Goal: Find contact information: Find contact information

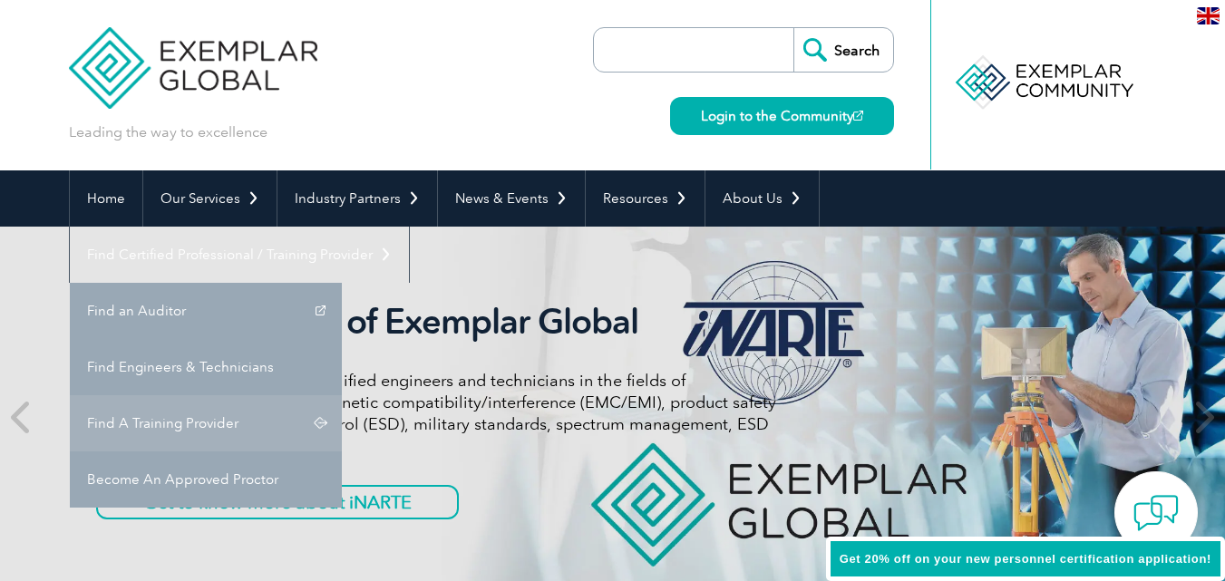
click at [342, 395] on link "Find A Training Provider" at bounding box center [206, 423] width 272 height 56
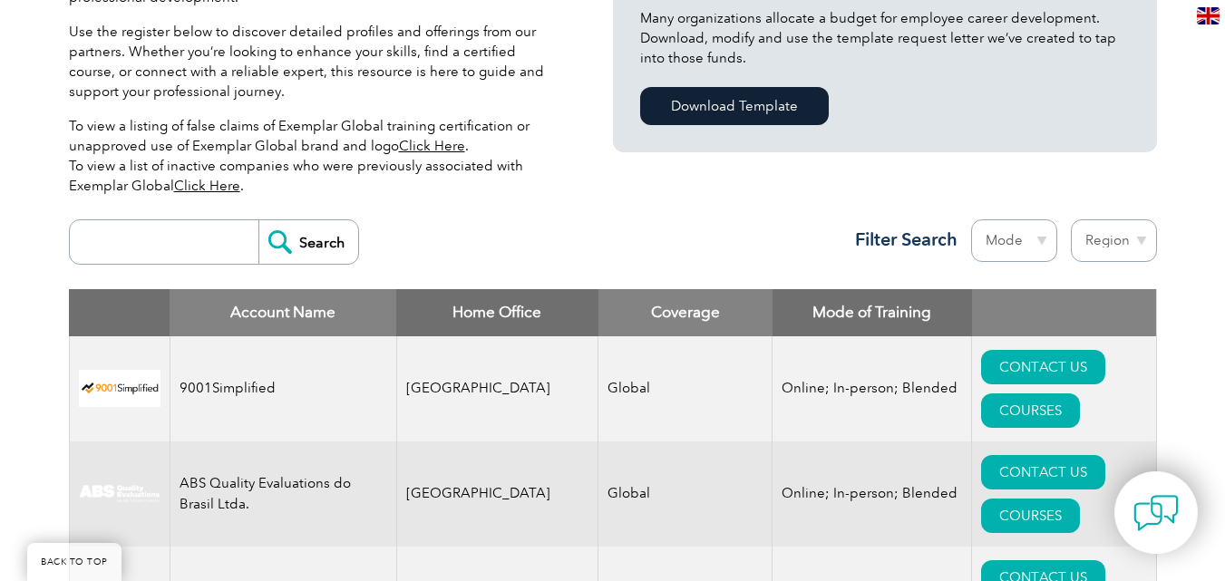
scroll to position [1015, 0]
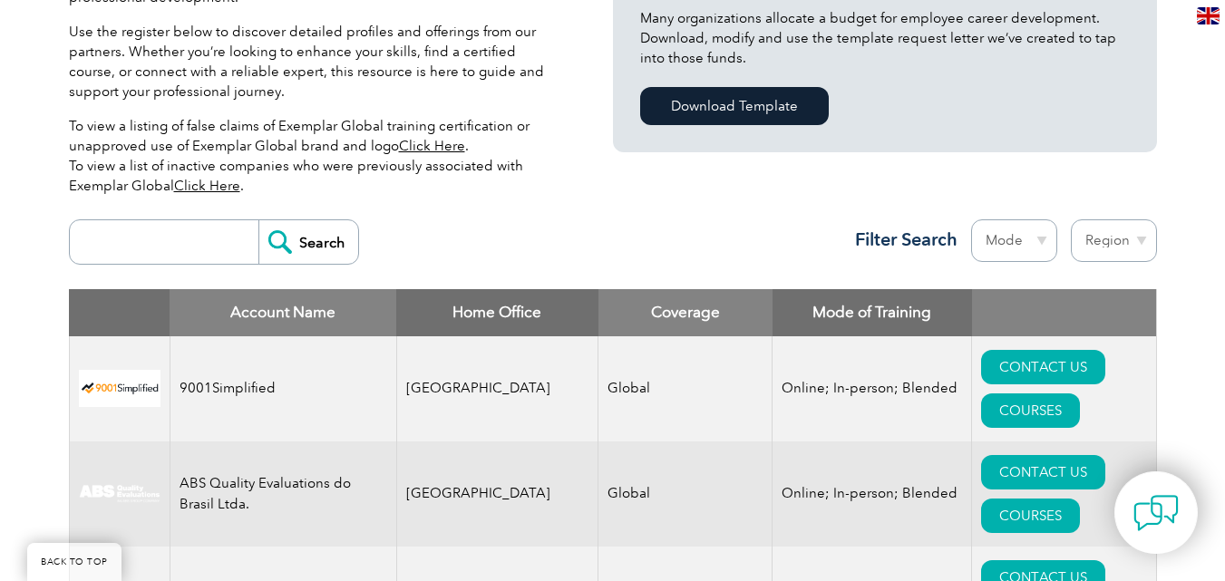
scroll to position [528, 0]
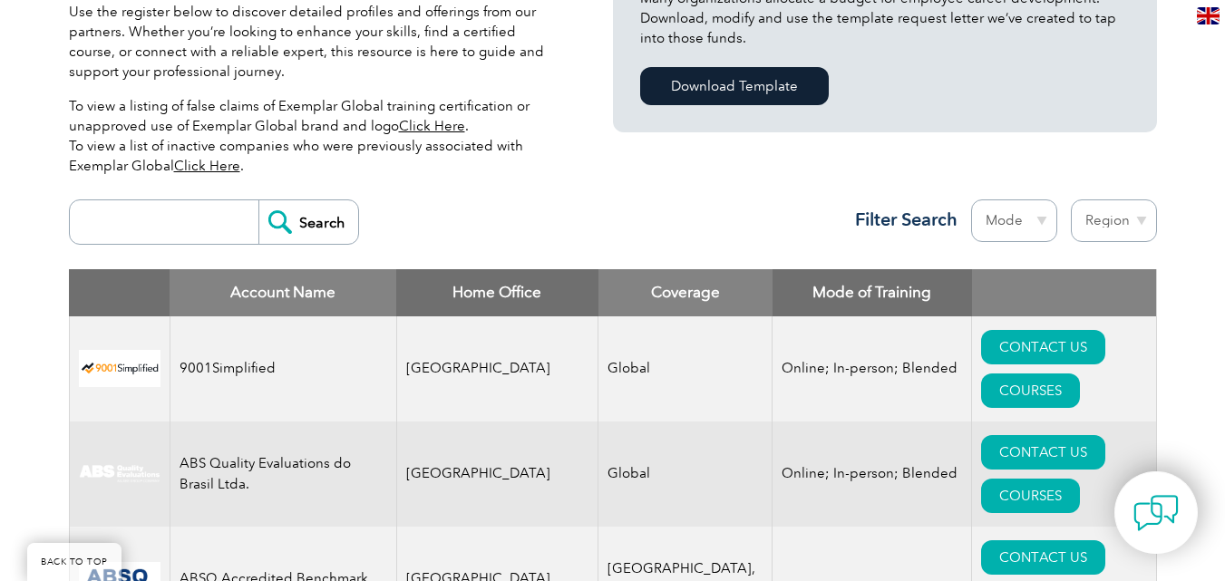
click at [218, 207] on input "search" at bounding box center [169, 222] width 180 height 44
type input "JMD"
click at [296, 213] on input "Search" at bounding box center [308, 222] width 100 height 44
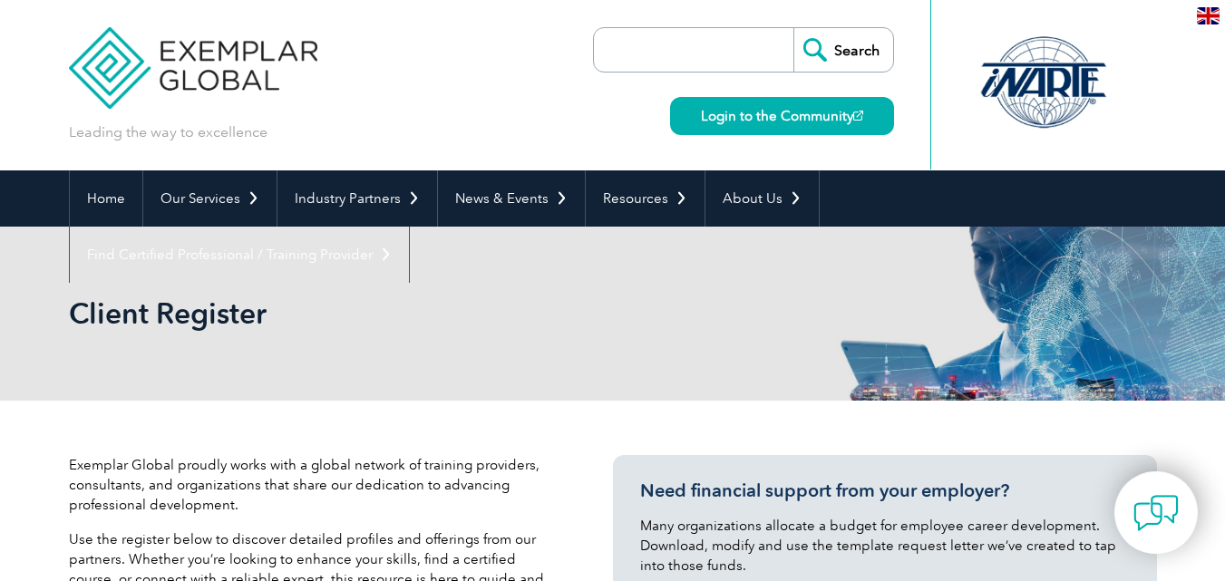
scroll to position [508, 0]
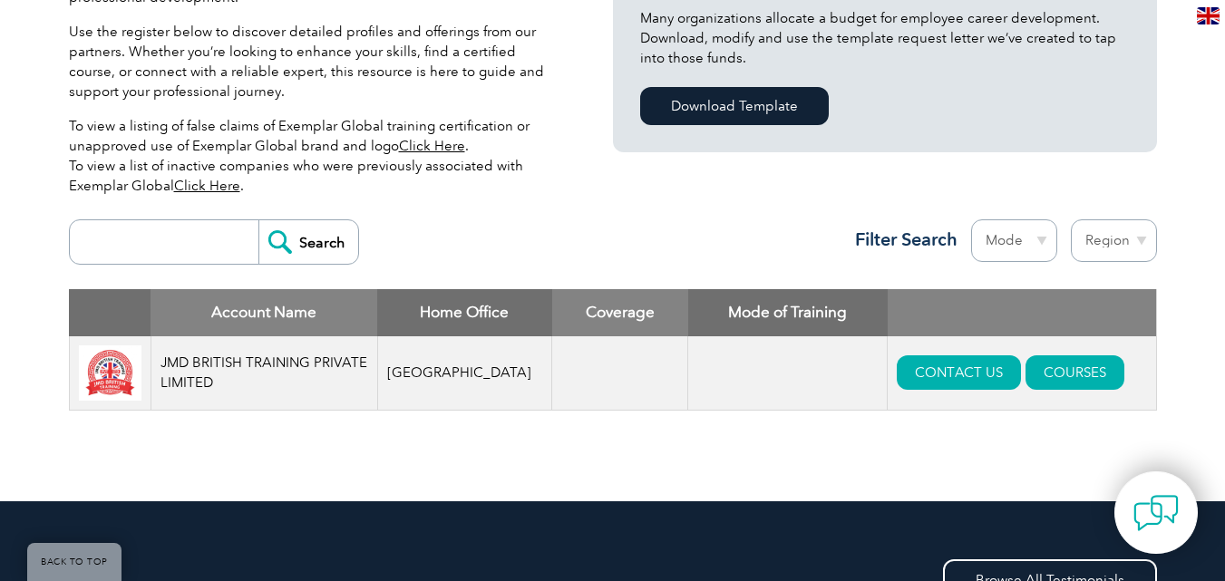
click at [641, 410] on td at bounding box center [620, 373] width 136 height 74
click at [542, 490] on div "Exemplar Global proudly works with a global network of training providers, cons…" at bounding box center [613, 197] width 1088 height 608
click at [931, 386] on link "CONTACT US" at bounding box center [959, 372] width 124 height 34
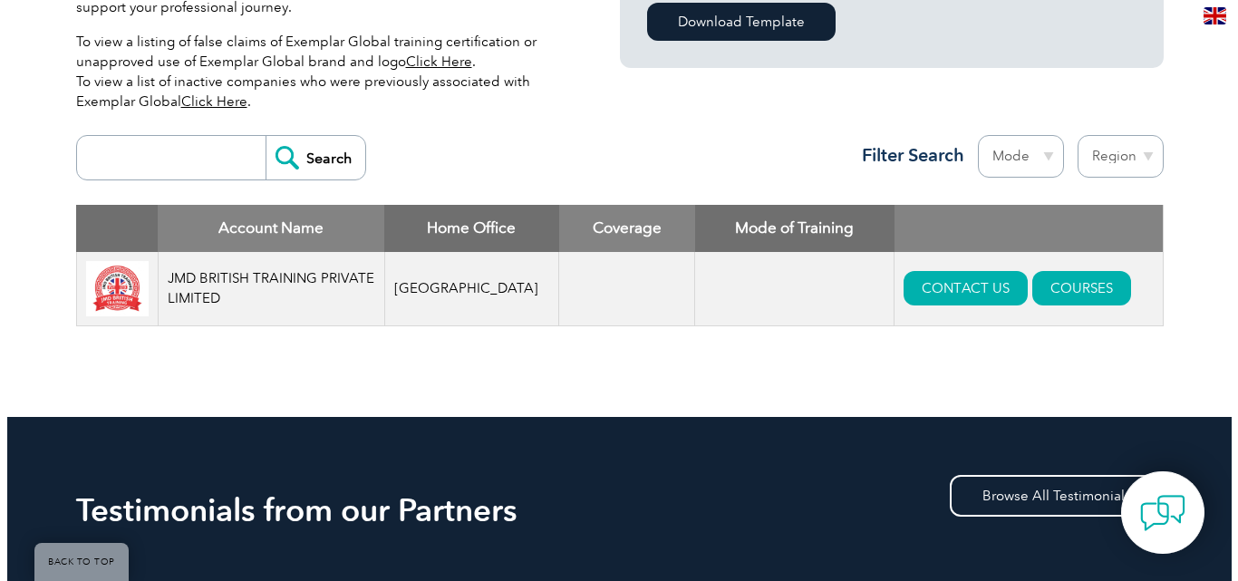
scroll to position [605, 0]
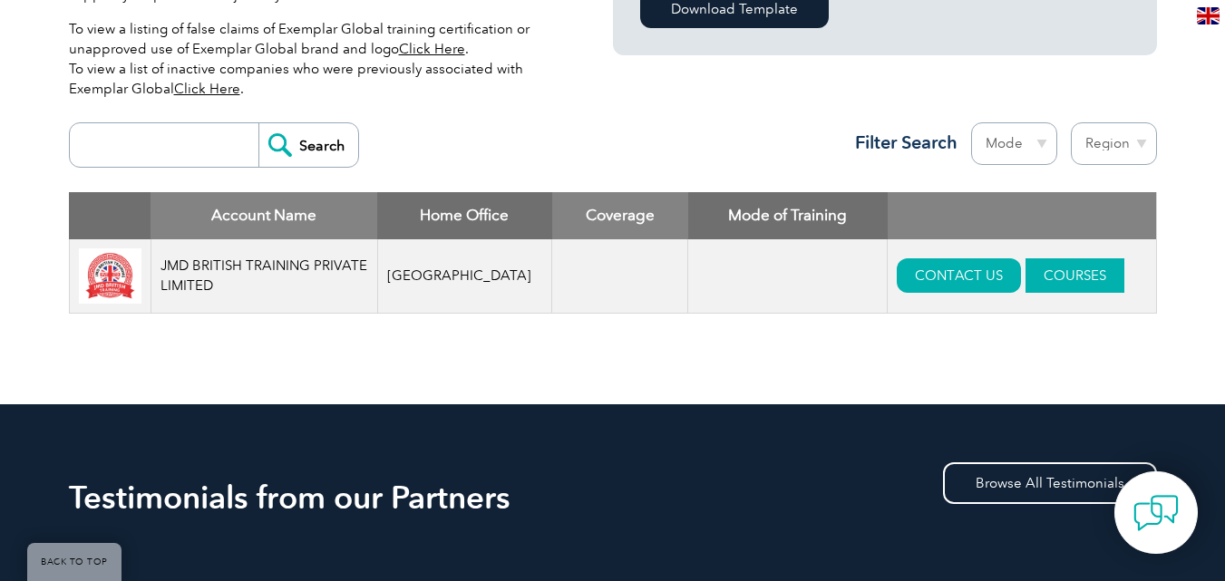
click at [1058, 273] on link "COURSES" at bounding box center [1074, 275] width 99 height 34
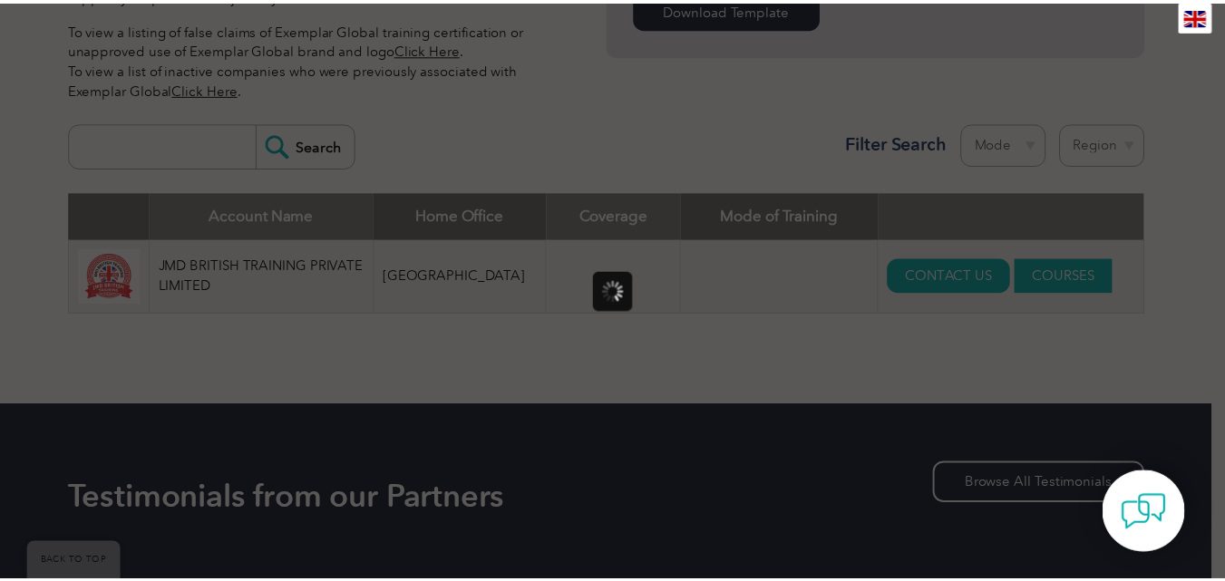
scroll to position [0, 0]
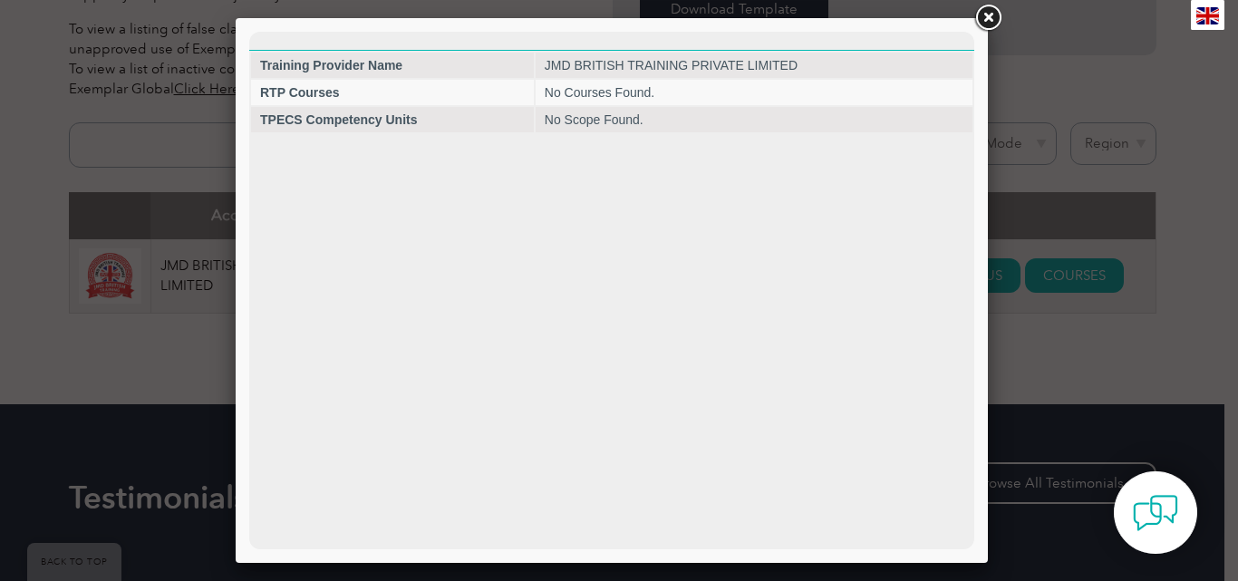
click at [989, 15] on link at bounding box center [988, 18] width 33 height 33
